Goal: Feedback & Contribution: Submit feedback/report problem

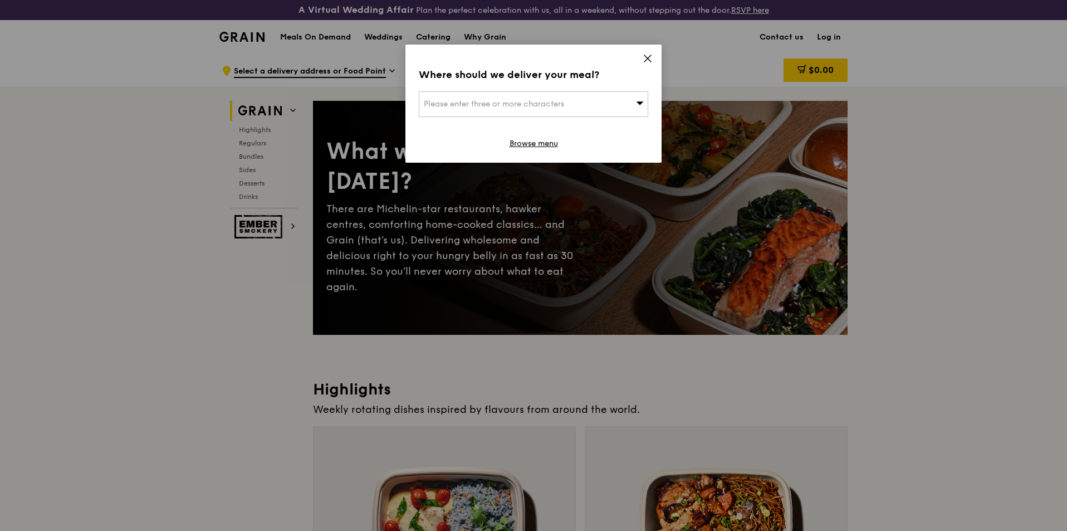
click at [651, 59] on icon at bounding box center [648, 58] width 10 height 10
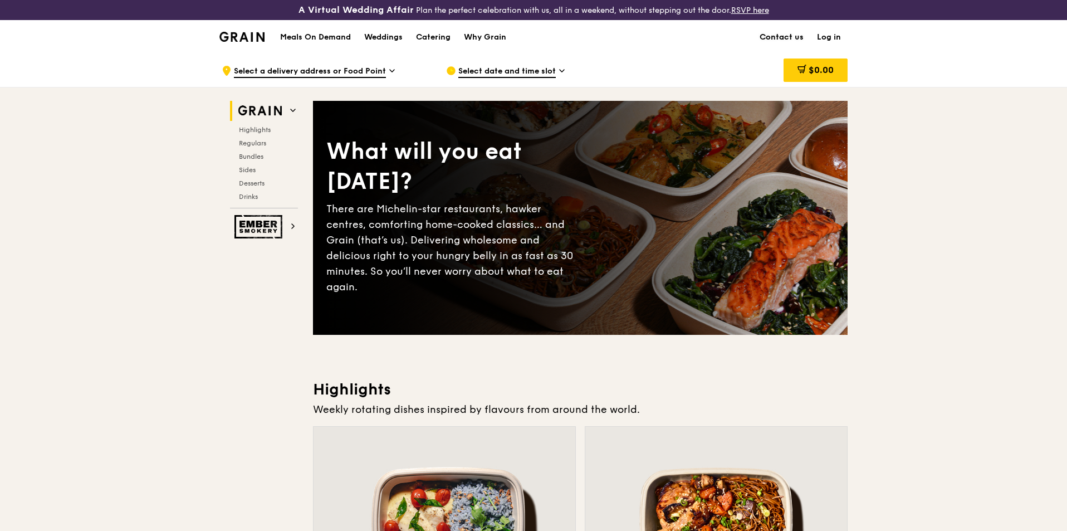
click at [780, 32] on link "Contact us" at bounding box center [781, 37] width 57 height 33
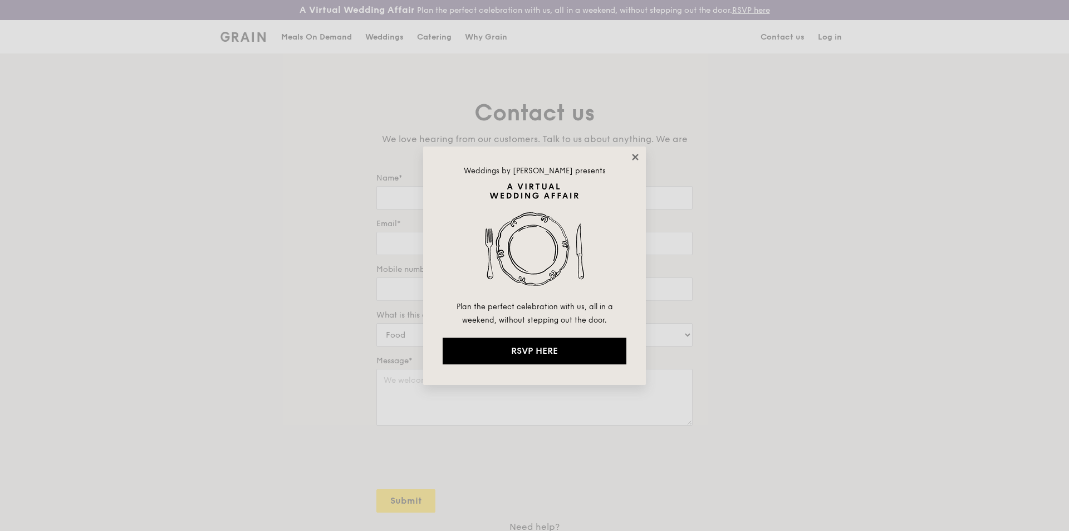
click at [633, 155] on icon at bounding box center [635, 157] width 6 height 6
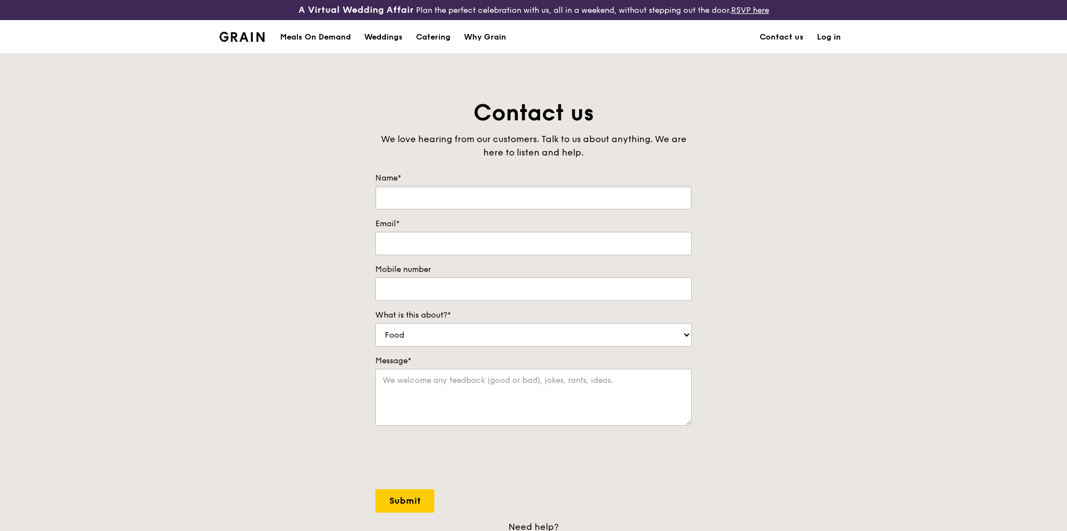
click at [563, 196] on input "Name*" at bounding box center [533, 197] width 316 height 23
type input "[PERSON_NAME]"
type input "[EMAIL_ADDRESS][DOMAIN_NAME]"
type input "90057254"
click at [506, 335] on select "Food Service Billing/Payment Catering Others" at bounding box center [533, 334] width 316 height 23
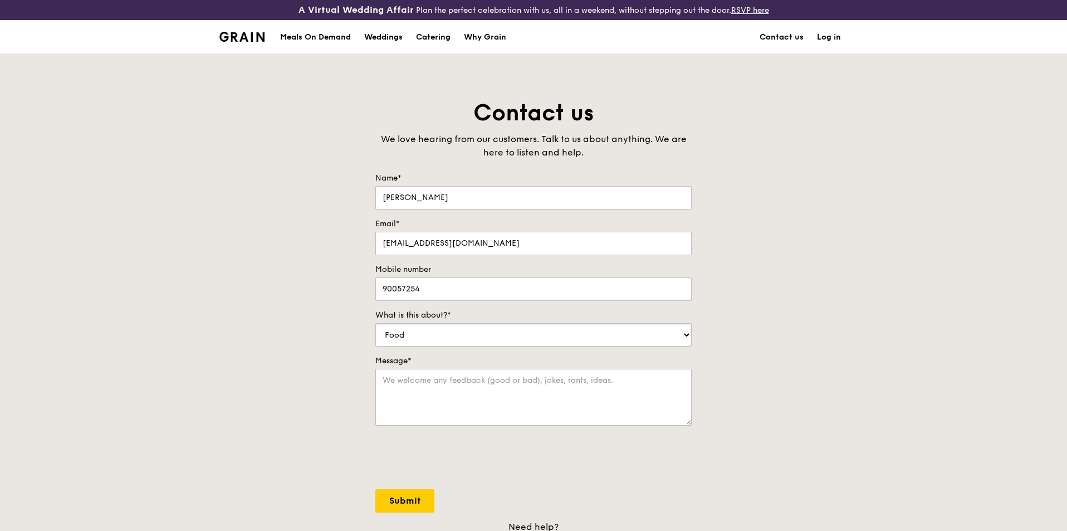
select select "Catering"
click at [375, 323] on select "Food Service Billing/Payment Catering Others" at bounding box center [533, 334] width 316 height 23
click at [497, 388] on textarea "Message*" at bounding box center [533, 397] width 316 height 57
click at [796, 367] on div "Contact us We love hearing from our customers. Talk to us about anything. We ar…" at bounding box center [533, 331] width 1067 height 466
click at [458, 390] on textarea "Message*" at bounding box center [533, 397] width 316 height 57
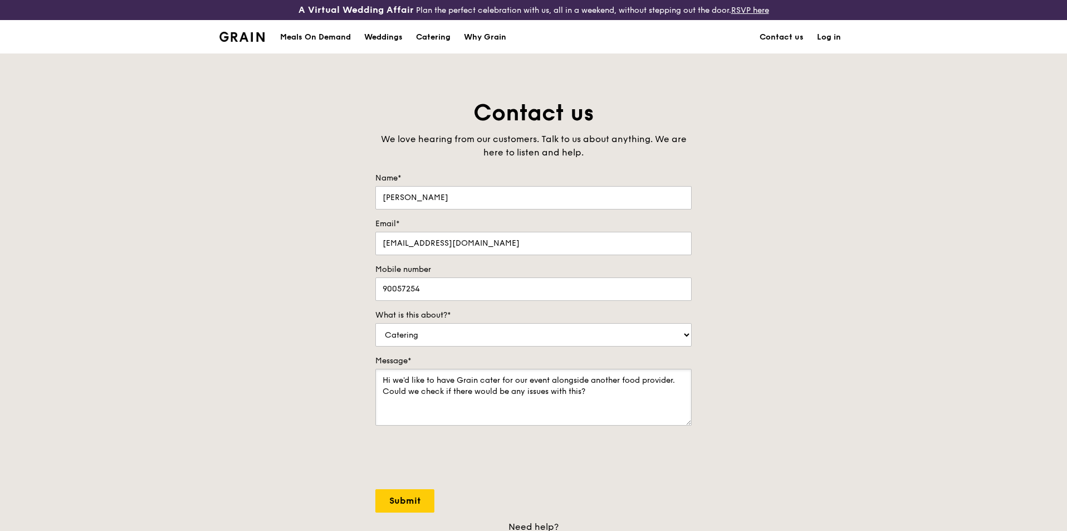
click at [675, 378] on textarea "Hi we'd like to have Grain cater for our event alongside another food provider.…" at bounding box center [533, 397] width 316 height 57
type textarea "Hi we'd like to have Grain cater for our event alongside another food provider.…"
click at [403, 500] on input "Submit" at bounding box center [404, 500] width 59 height 23
select select "Food"
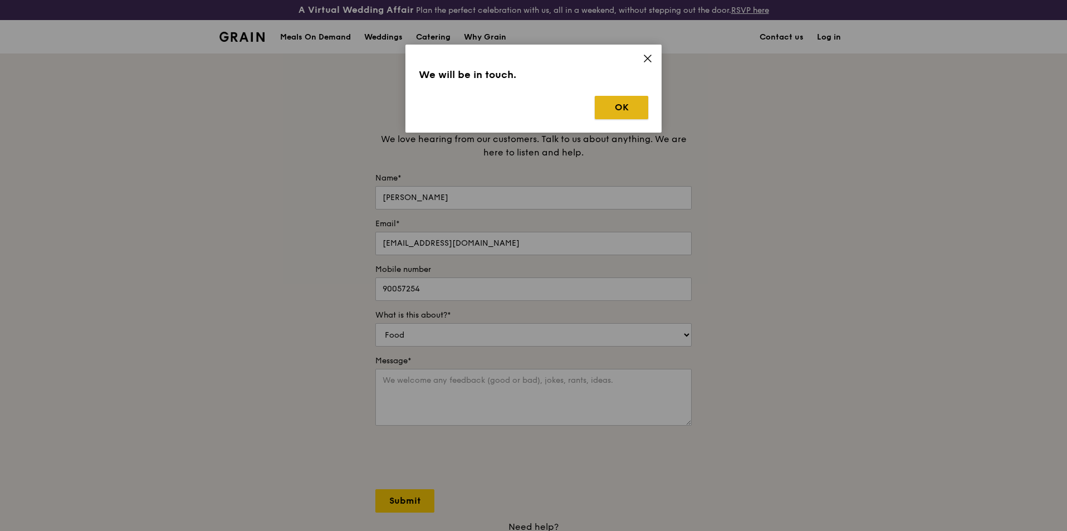
click at [619, 107] on button "OK" at bounding box center [621, 107] width 53 height 23
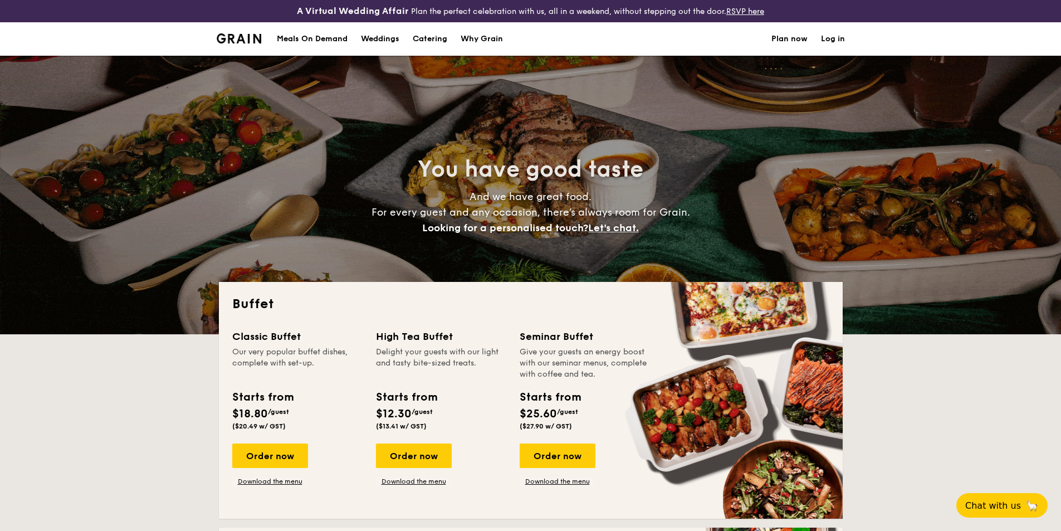
select select
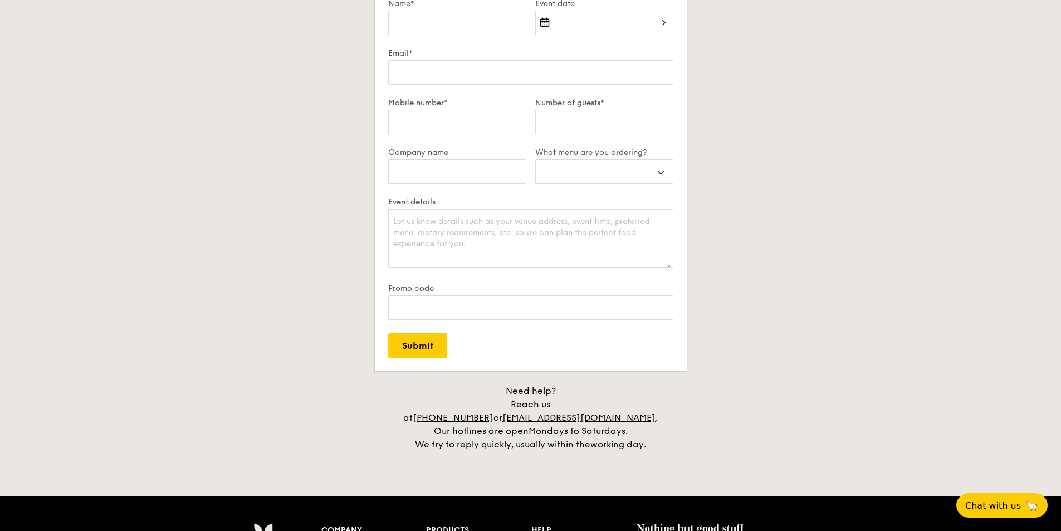
scroll to position [2228, 0]
